Goal: Task Accomplishment & Management: Complete application form

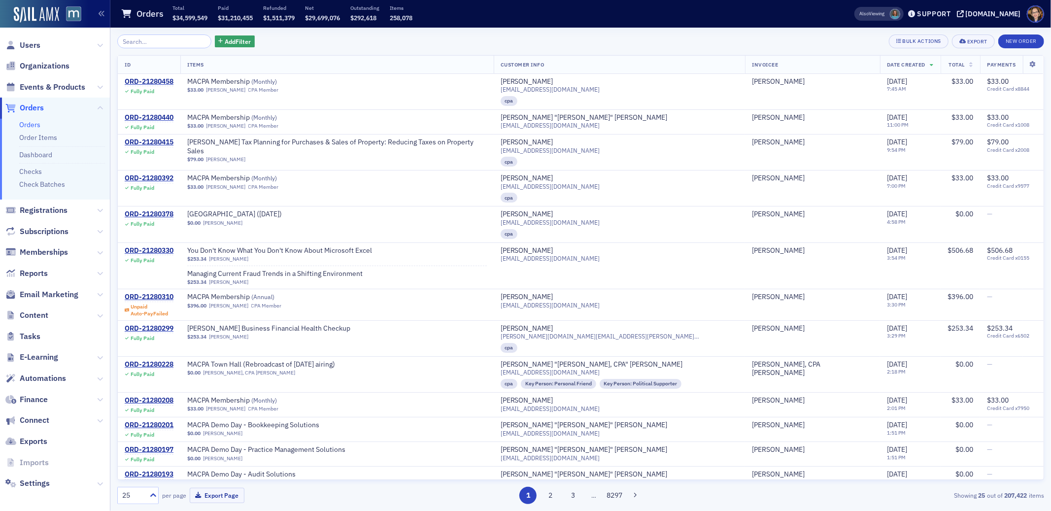
click at [28, 105] on span "Orders" at bounding box center [32, 108] width 24 height 11
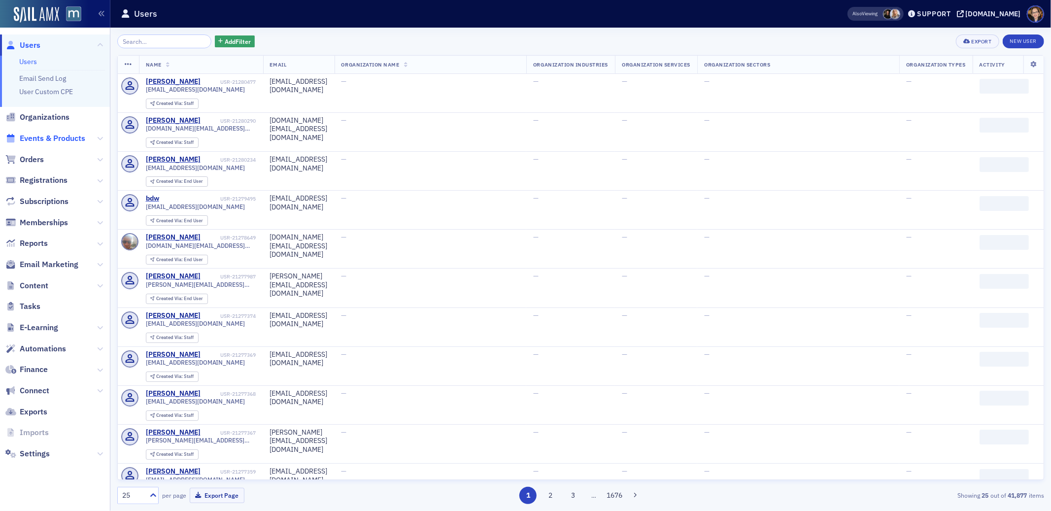
click at [45, 138] on span "Events & Products" at bounding box center [53, 138] width 66 height 11
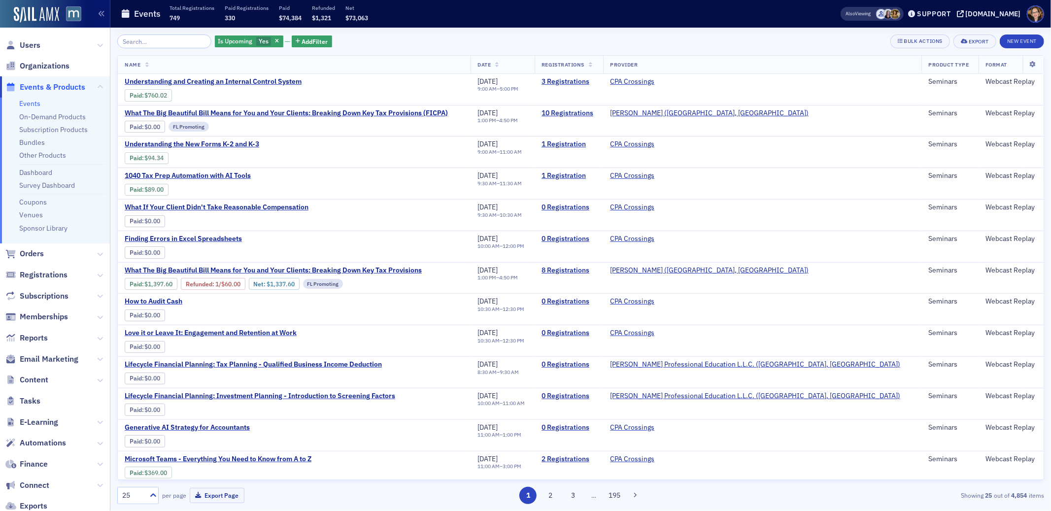
click at [147, 45] on input "search" at bounding box center [164, 42] width 94 height 14
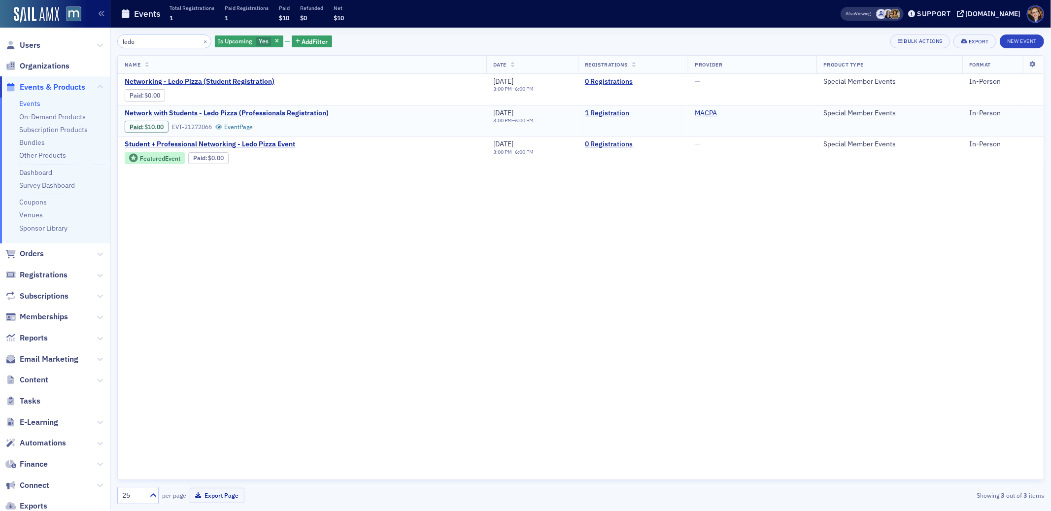
type input "ledo"
click at [170, 111] on span "Network with Students - Ledo Pizza (Professionals Registration)" at bounding box center [227, 113] width 204 height 9
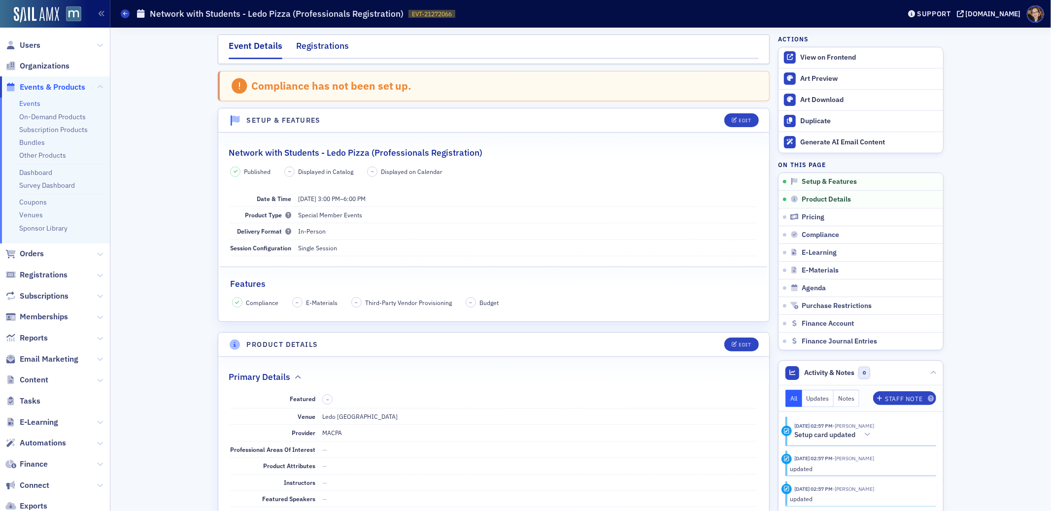
click at [326, 45] on div "Registrations" at bounding box center [322, 48] width 53 height 18
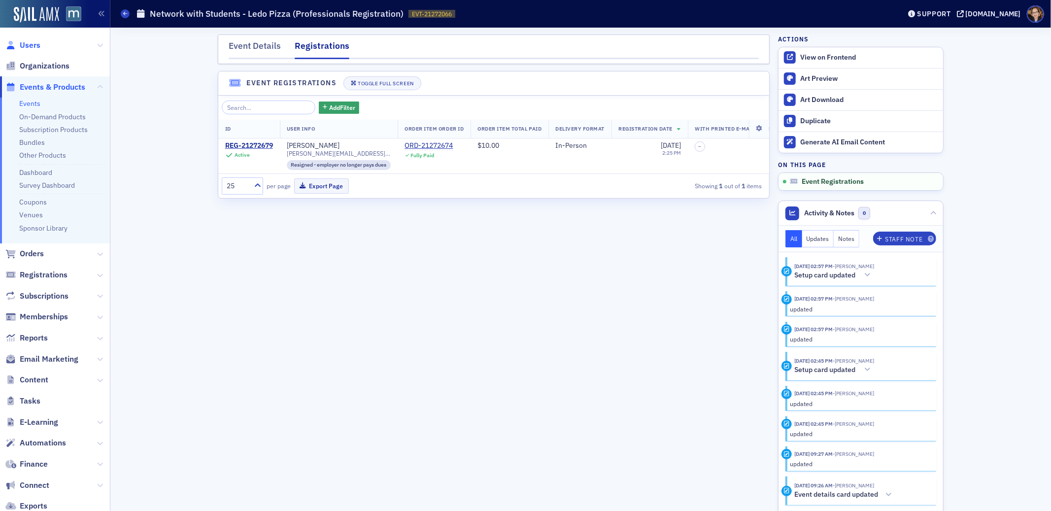
click at [33, 44] on span "Users" at bounding box center [30, 45] width 21 height 11
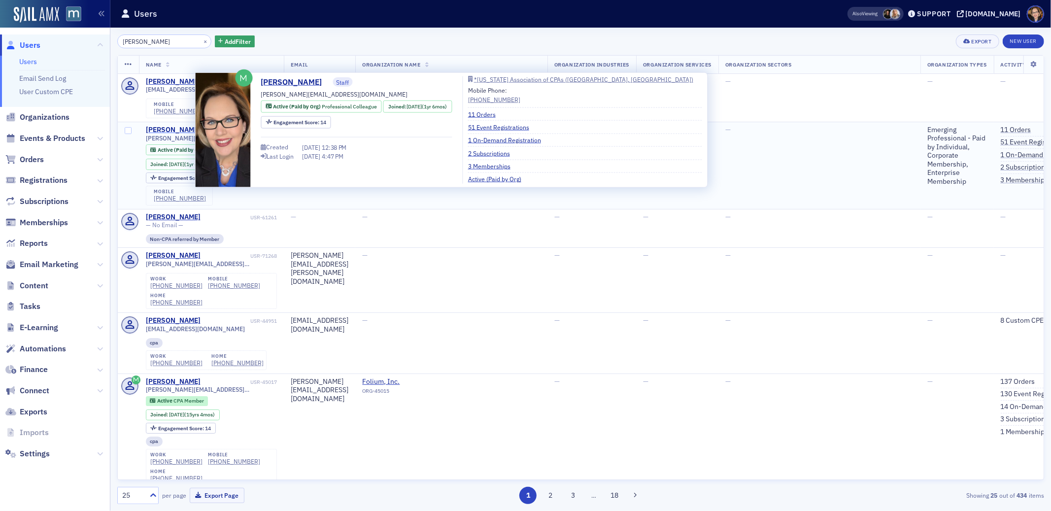
type input "michelle brown"
click at [185, 131] on div "[PERSON_NAME]" at bounding box center [173, 130] width 55 height 9
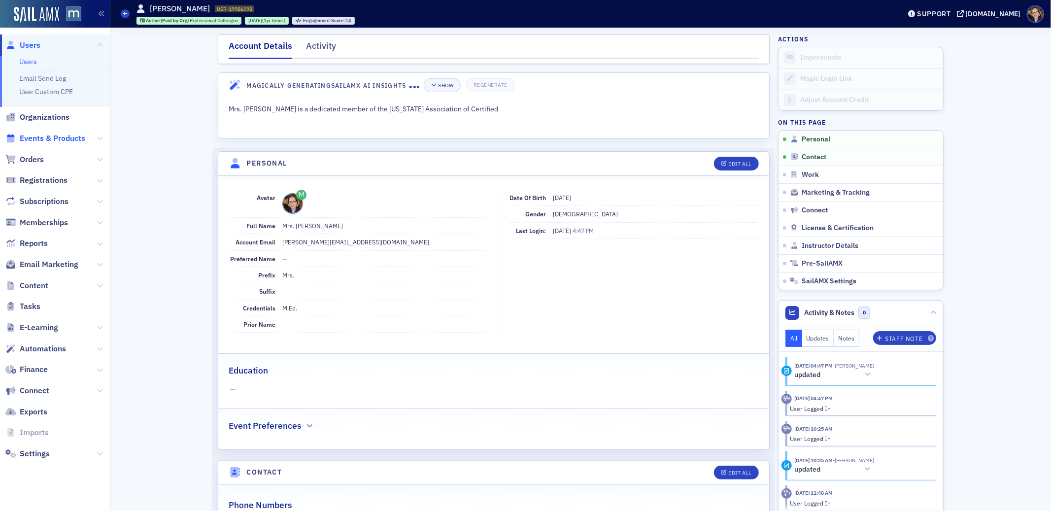
click at [38, 138] on span "Events & Products" at bounding box center [53, 138] width 66 height 11
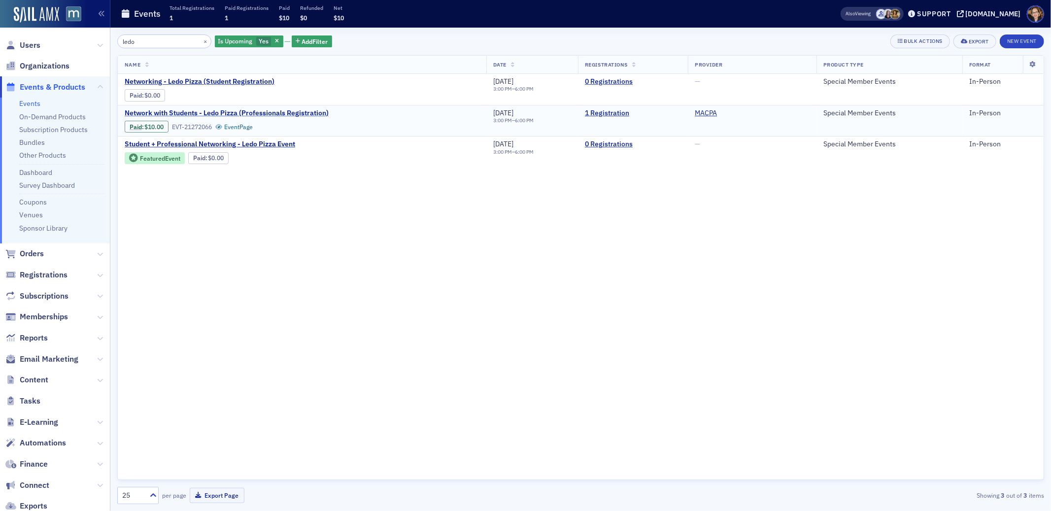
click at [193, 111] on span "Network with Students - Ledo Pizza (Professionals Registration)" at bounding box center [227, 113] width 204 height 9
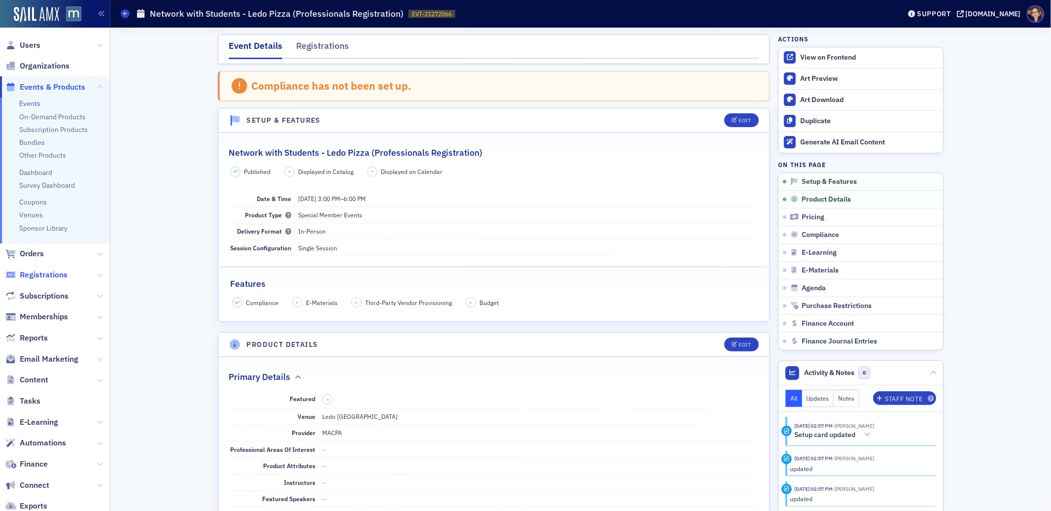
click at [29, 274] on span "Registrations" at bounding box center [44, 275] width 48 height 11
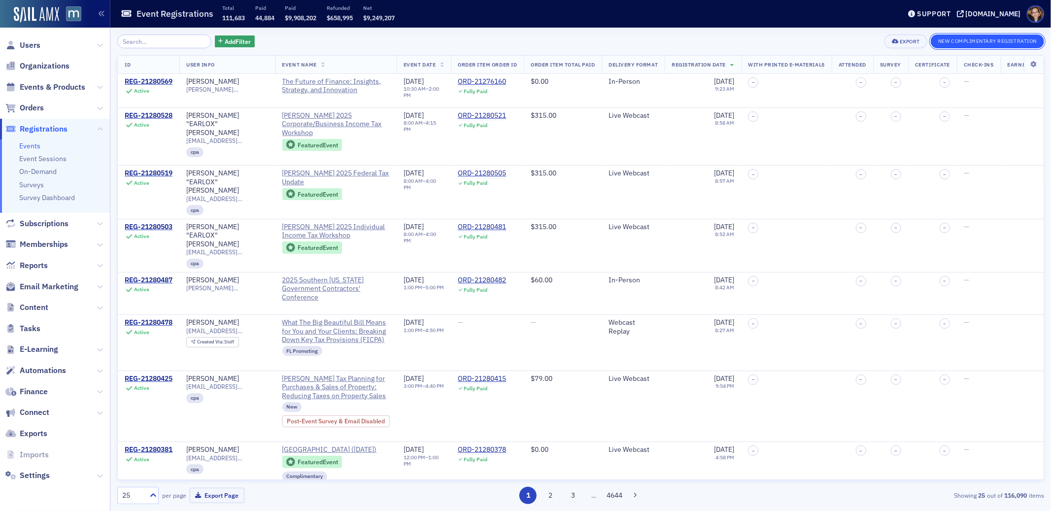
click at [953, 41] on button "New Complimentary Registration" at bounding box center [987, 42] width 113 height 14
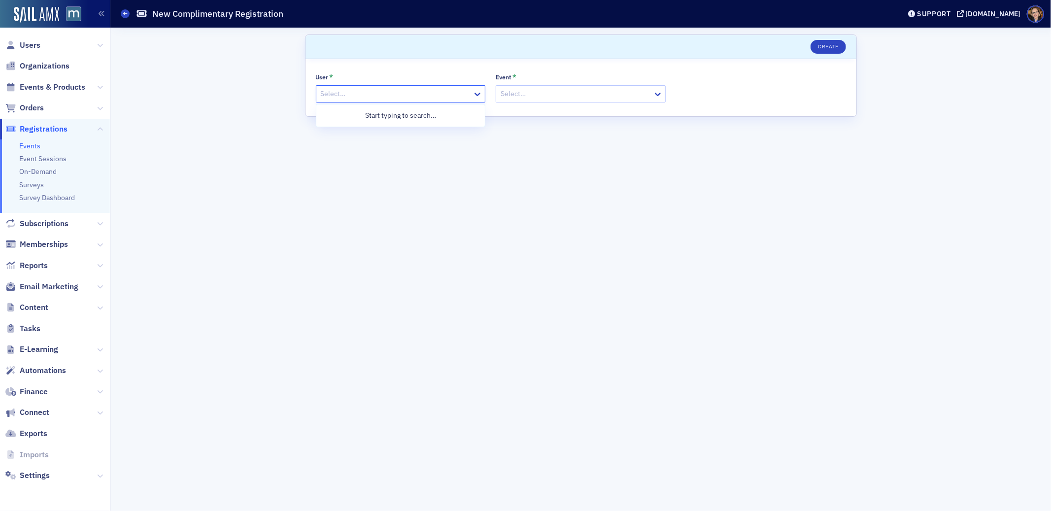
click at [333, 93] on div at bounding box center [396, 94] width 152 height 12
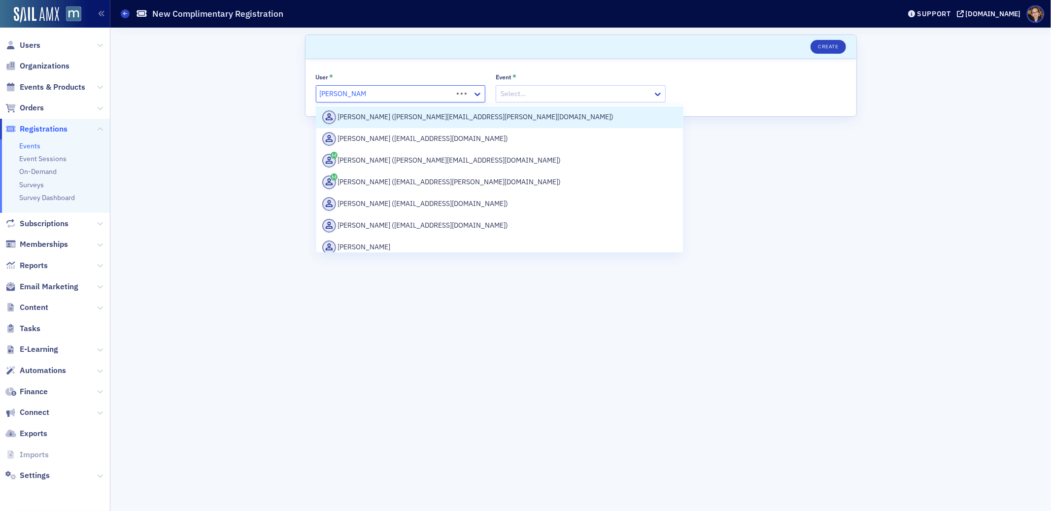
type input "michelle brown"
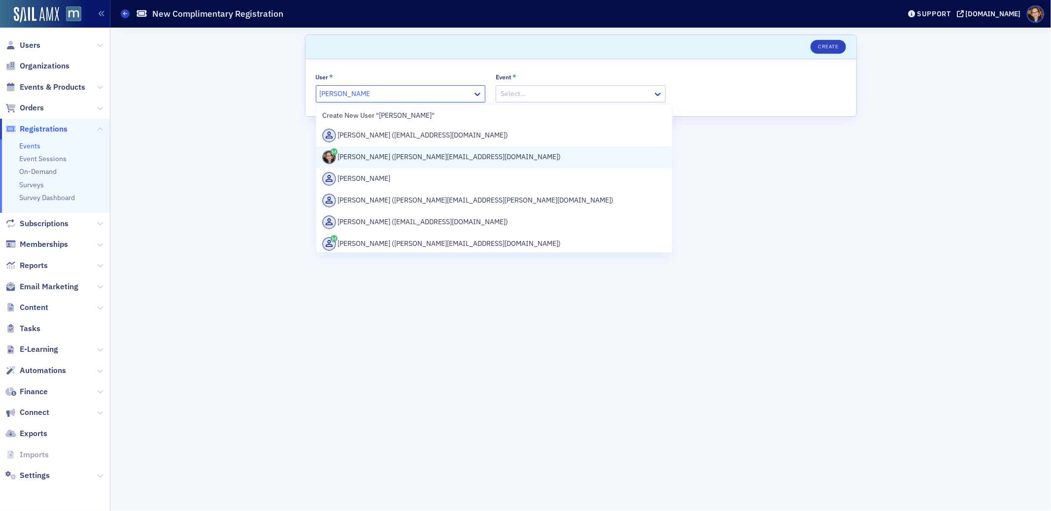
click at [391, 156] on div "Michelle Brown (michelle@macpa.org)" at bounding box center [494, 157] width 345 height 14
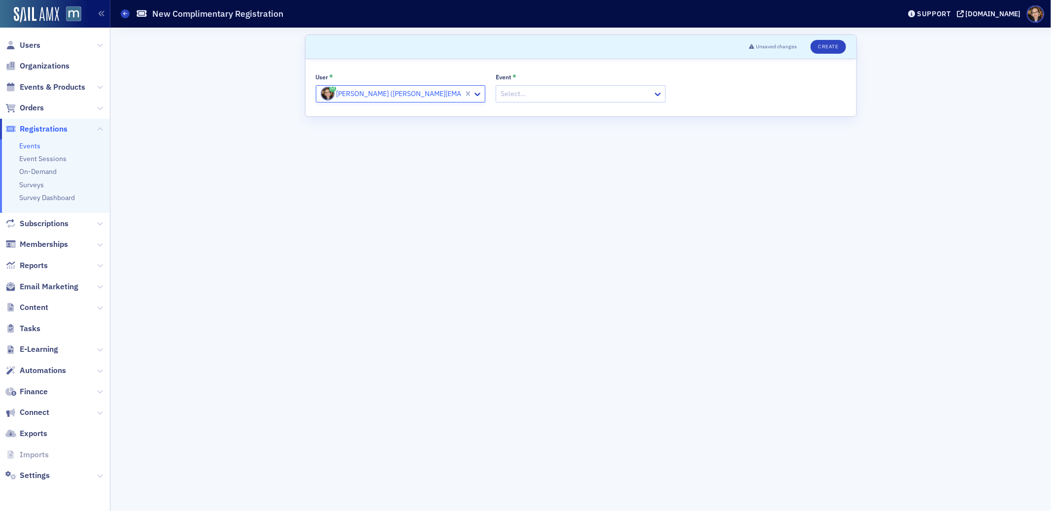
click at [532, 90] on div at bounding box center [576, 94] width 152 height 12
type input "ledo"
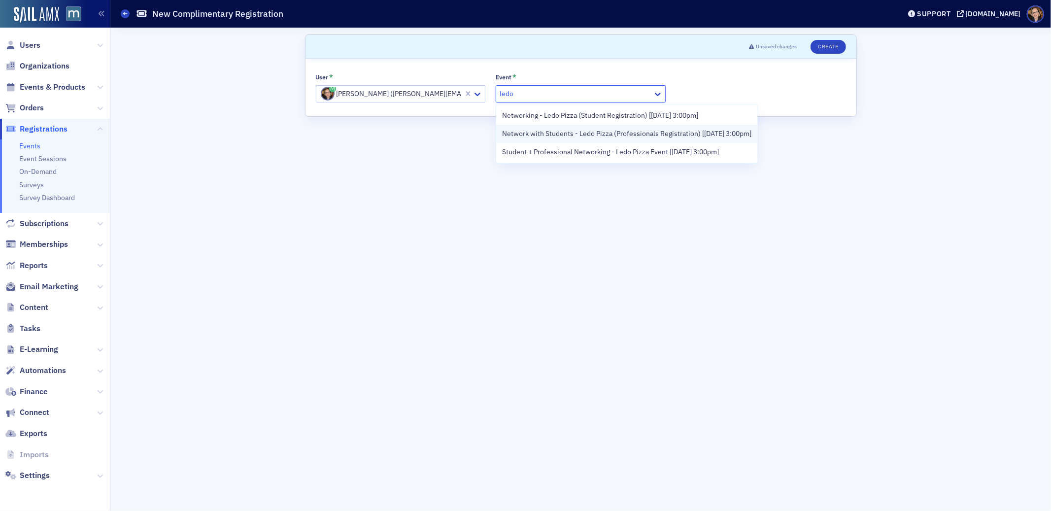
click at [667, 134] on span "Network with Students - Ledo Pizza (Professionals Registration) [9/18/2025 3:00…" at bounding box center [626, 134] width 249 height 10
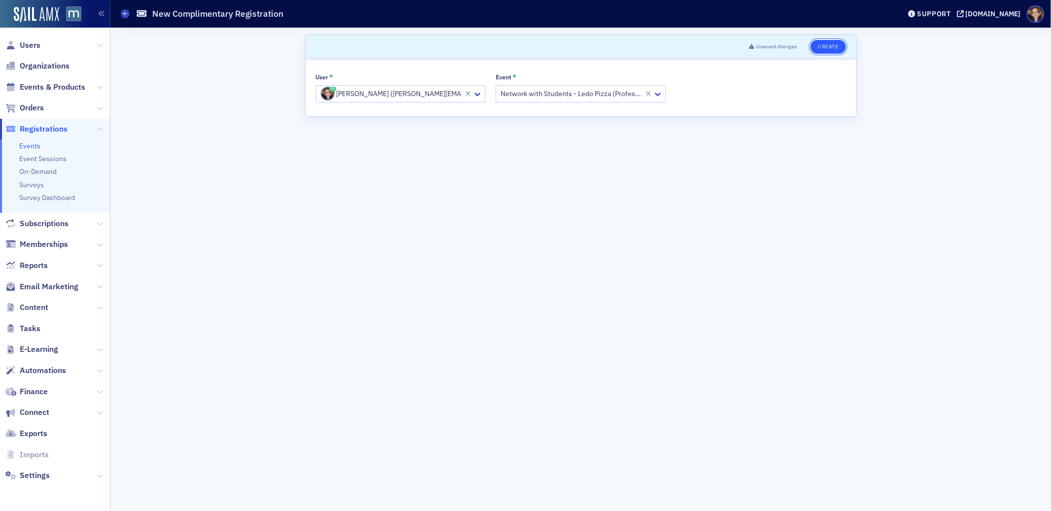
click at [823, 47] on button "Create" at bounding box center [828, 47] width 35 height 14
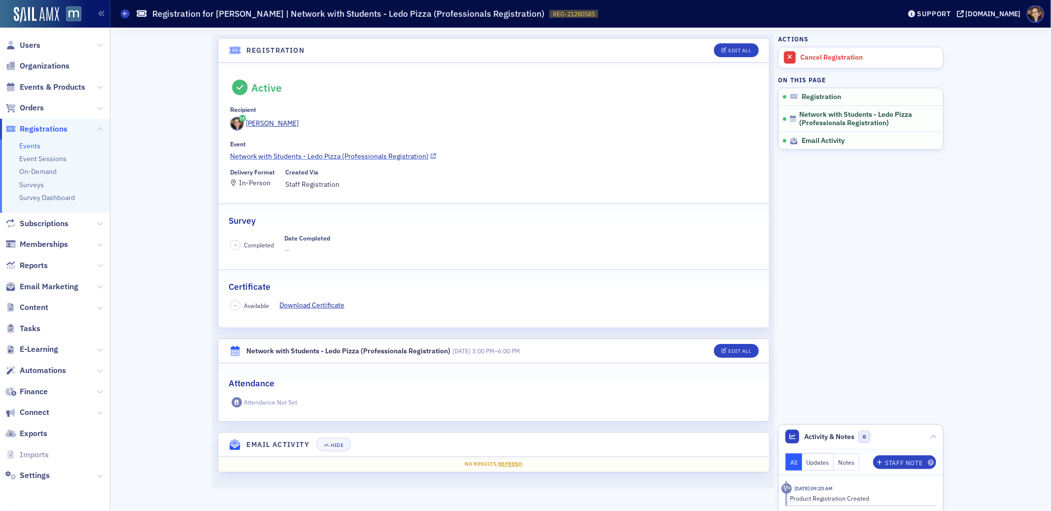
click at [356, 155] on link "Network with Students - Ledo Pizza (Professionals Registration)" at bounding box center [493, 156] width 527 height 10
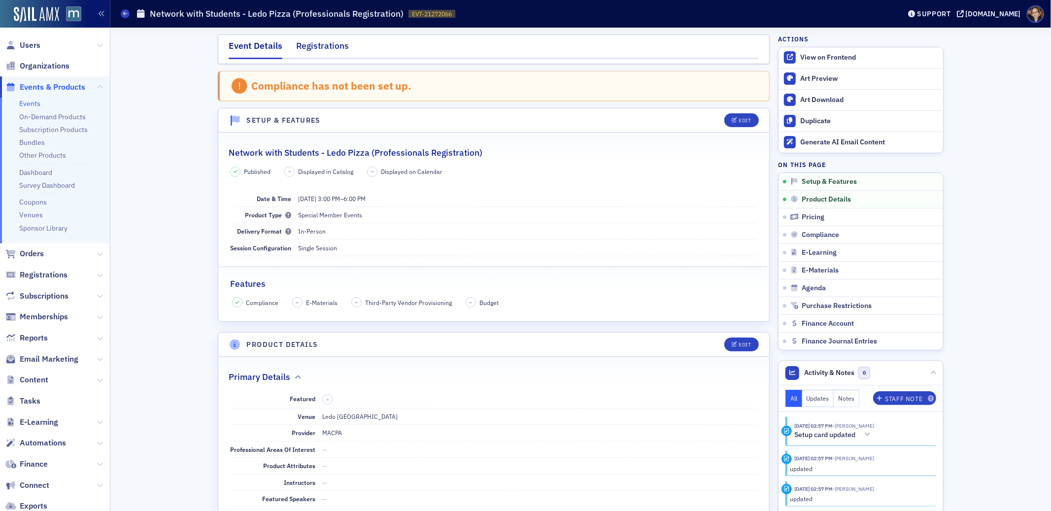
click at [316, 51] on div "Registrations" at bounding box center [322, 48] width 53 height 18
